Goal: Check status

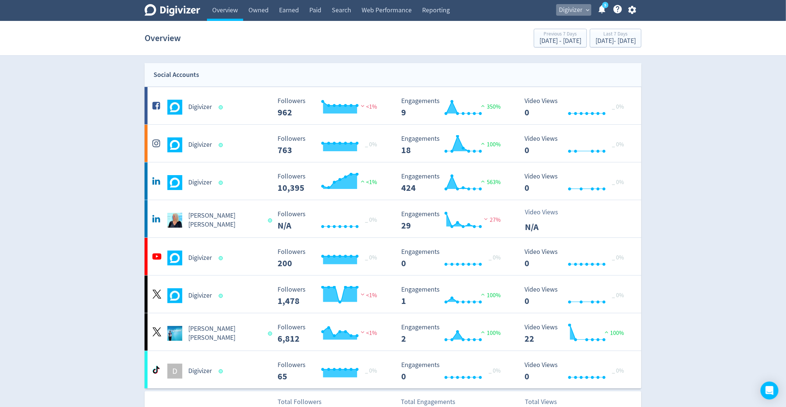
click at [591, 7] on span "expand_more" at bounding box center [587, 10] width 7 height 7
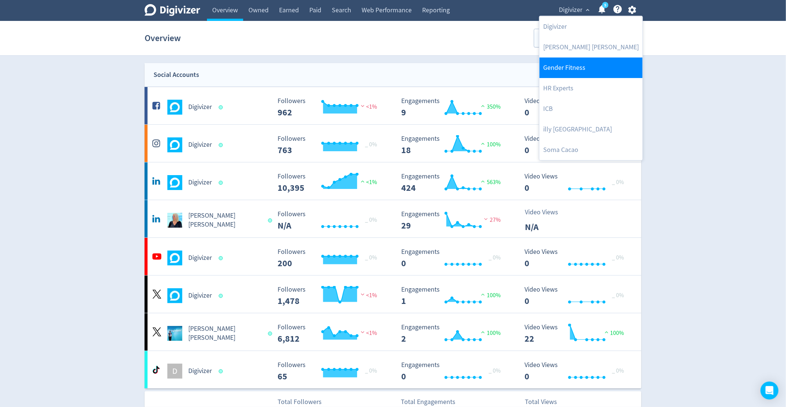
click at [557, 69] on link "Gender Fitness" at bounding box center [590, 68] width 103 height 21
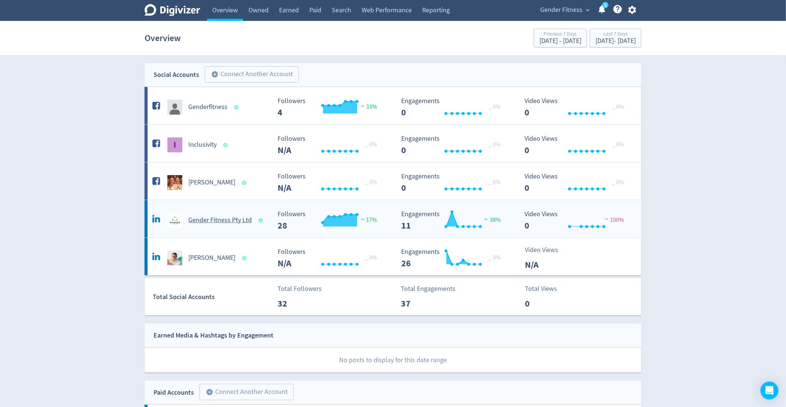
click at [274, 227] on rect "\a Followers\a ---\a" at bounding box center [330, 221] width 112 height 20
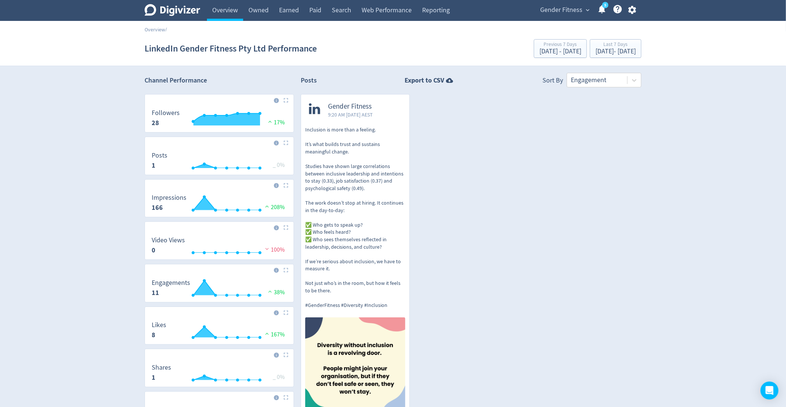
click at [360, 143] on p "Inclusion is more than a feeling. It’s what builds trust and sustains meaningfu…" at bounding box center [355, 217] width 100 height 183
click at [220, 15] on link "Overview" at bounding box center [225, 10] width 36 height 21
